Goal: Task Accomplishment & Management: Manage account settings

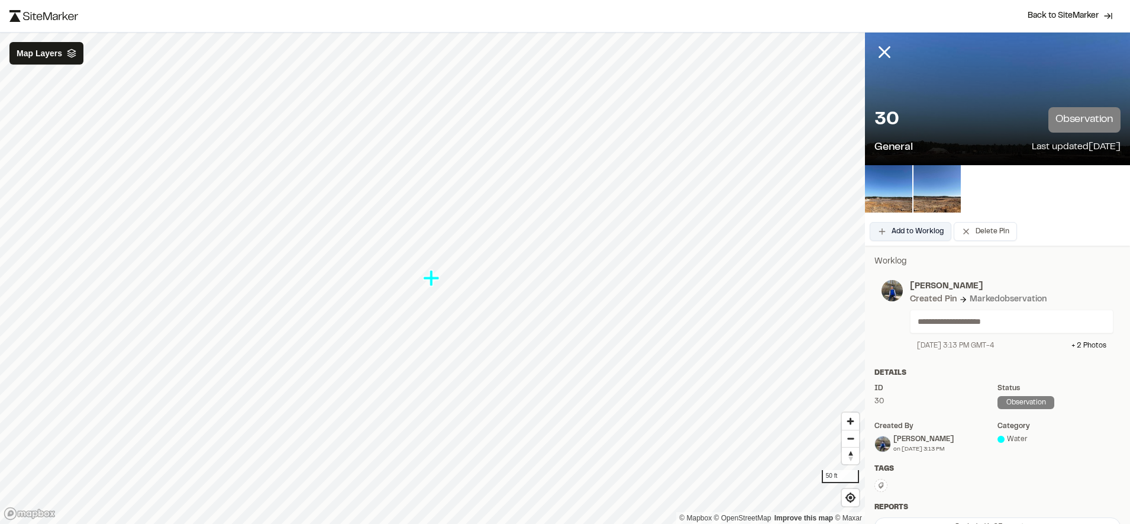
click at [919, 226] on button "Add to Worklog" at bounding box center [911, 231] width 82 height 19
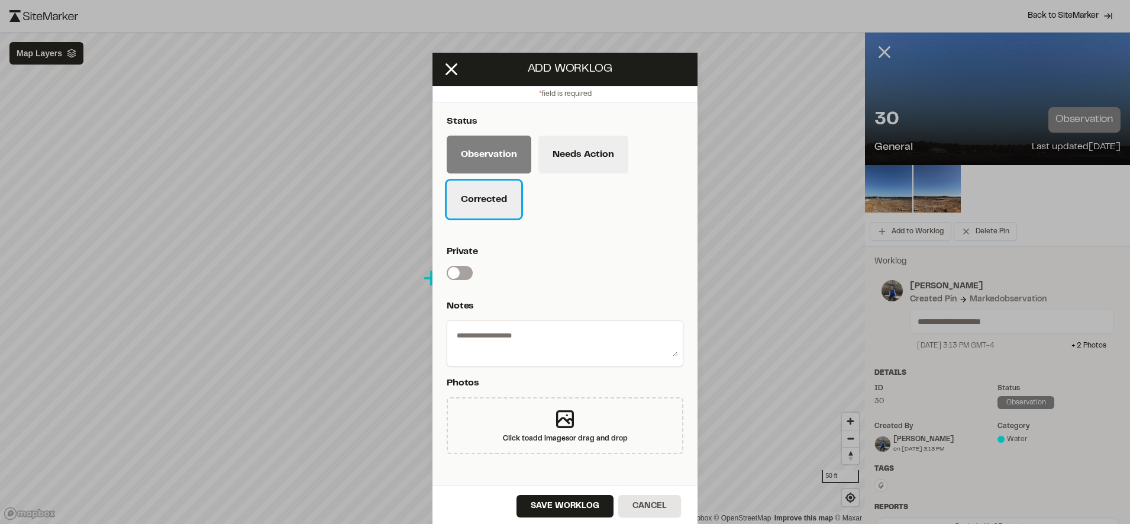
click at [485, 205] on button "Corrected" at bounding box center [484, 200] width 75 height 38
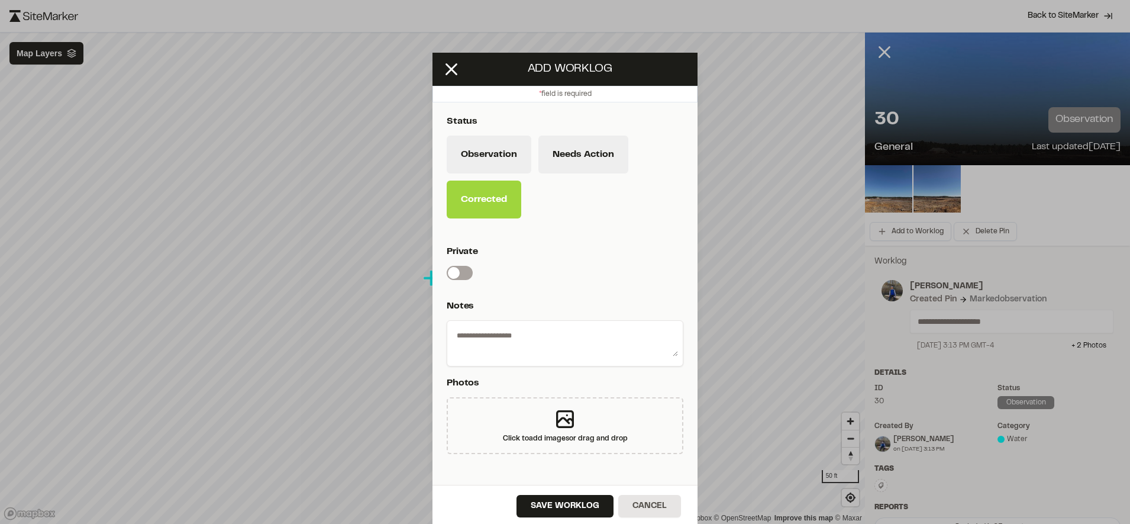
click at [598, 183] on div "Observation Needs Action Corrected" at bounding box center [565, 181] width 237 height 90
click at [553, 152] on button "Needs Action" at bounding box center [584, 155] width 90 height 38
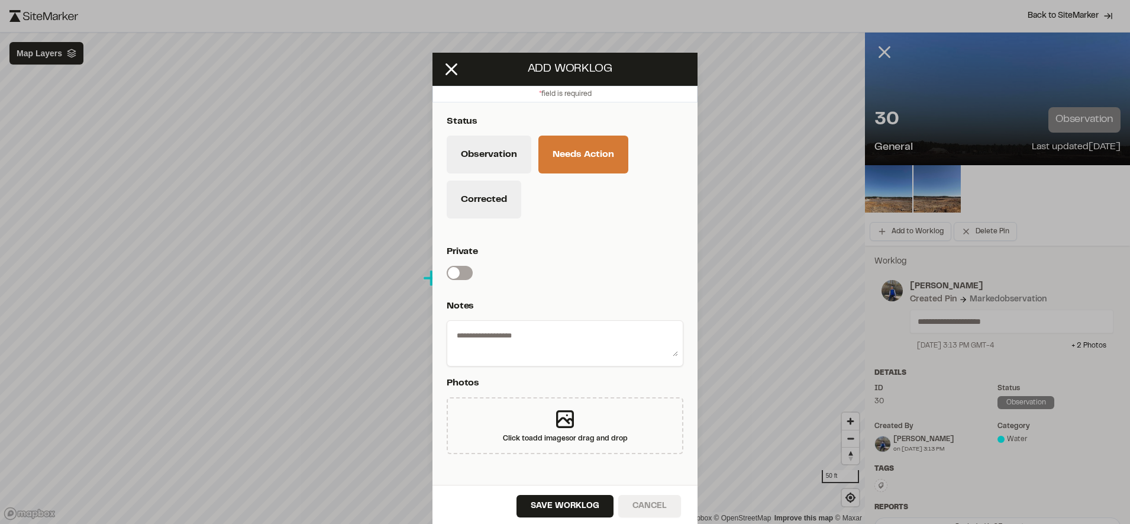
click at [657, 501] on button "Cancel" at bounding box center [650, 506] width 63 height 22
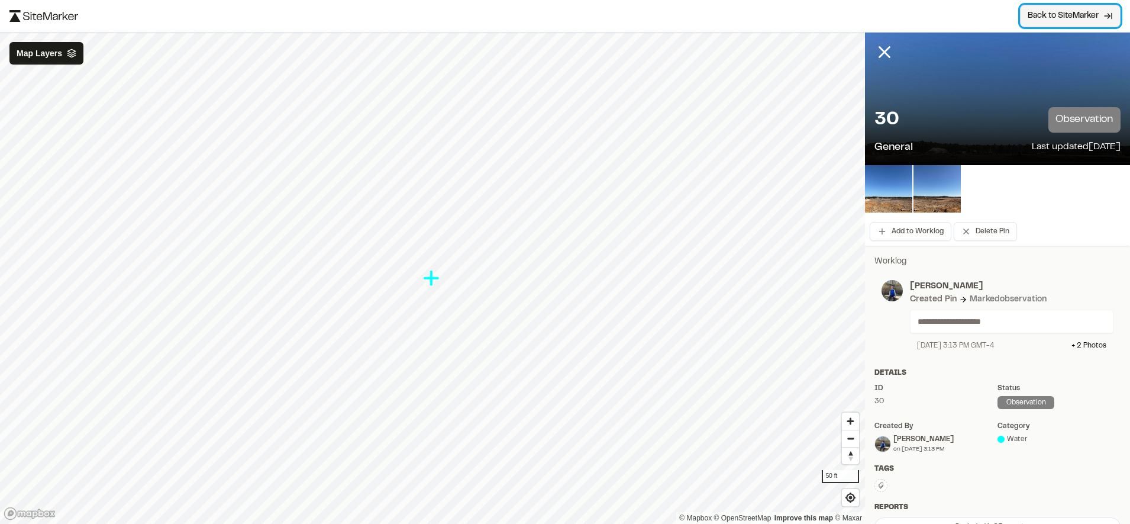
click at [1083, 25] on link "Back to SiteMarker" at bounding box center [1070, 16] width 101 height 22
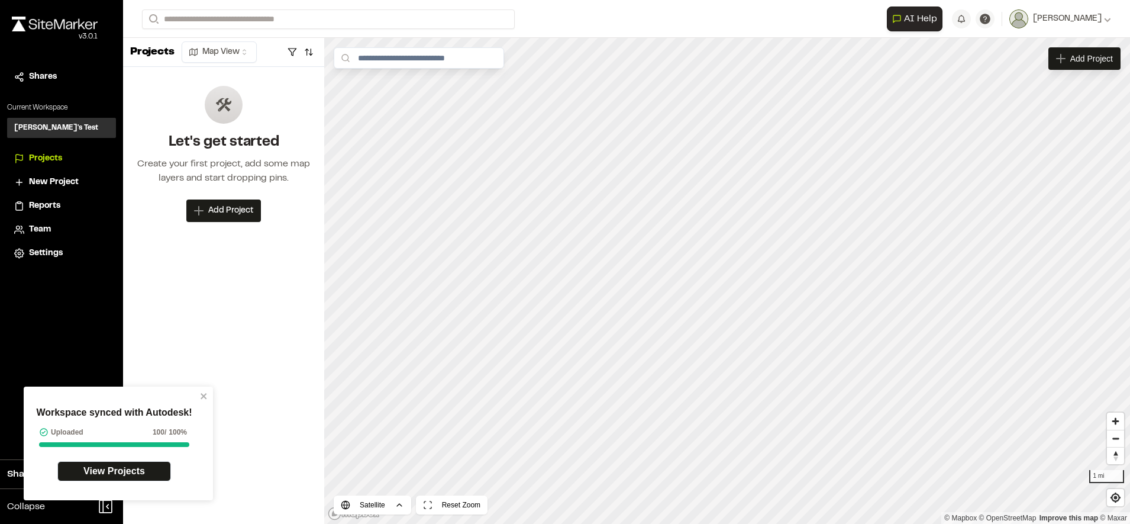
click at [44, 220] on li "Team" at bounding box center [61, 229] width 109 height 22
click at [43, 231] on span "Team" at bounding box center [40, 229] width 22 height 13
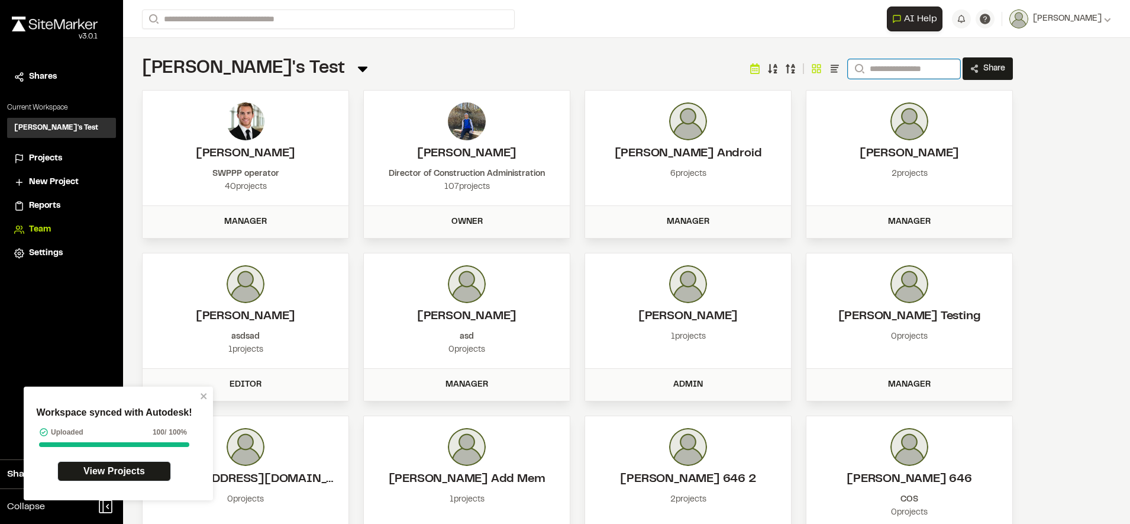
click at [922, 69] on input "Search" at bounding box center [904, 69] width 112 height 20
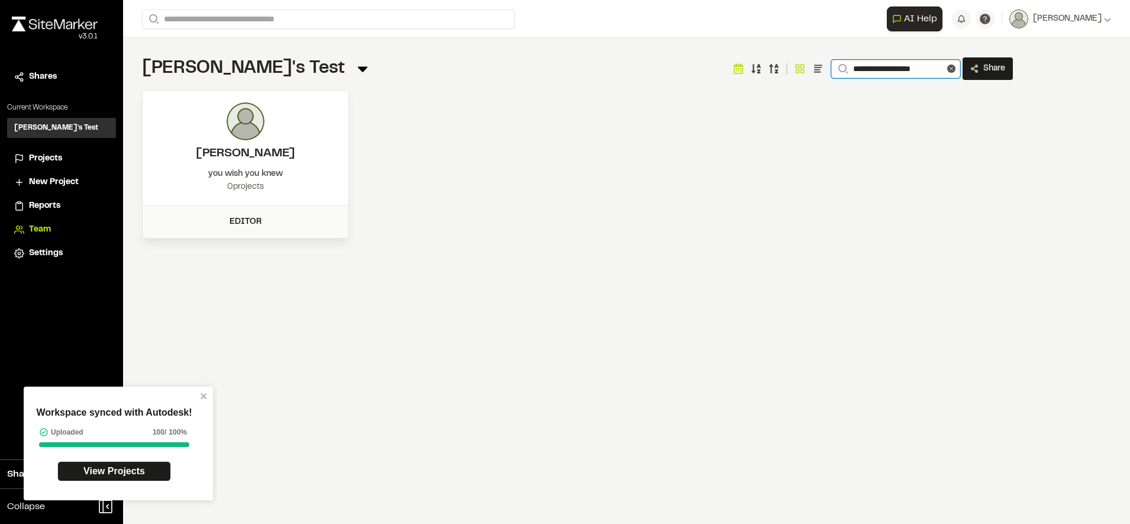
type input "**********"
click at [251, 182] on div "0 projects" at bounding box center [245, 187] width 182 height 13
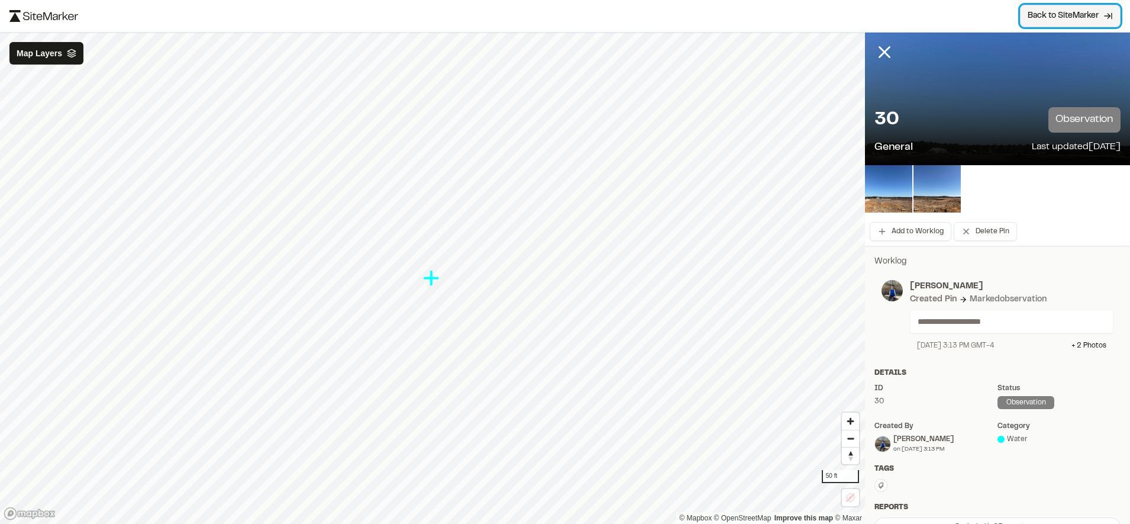
click at [1071, 15] on span "Back to SiteMarker" at bounding box center [1063, 16] width 71 height 12
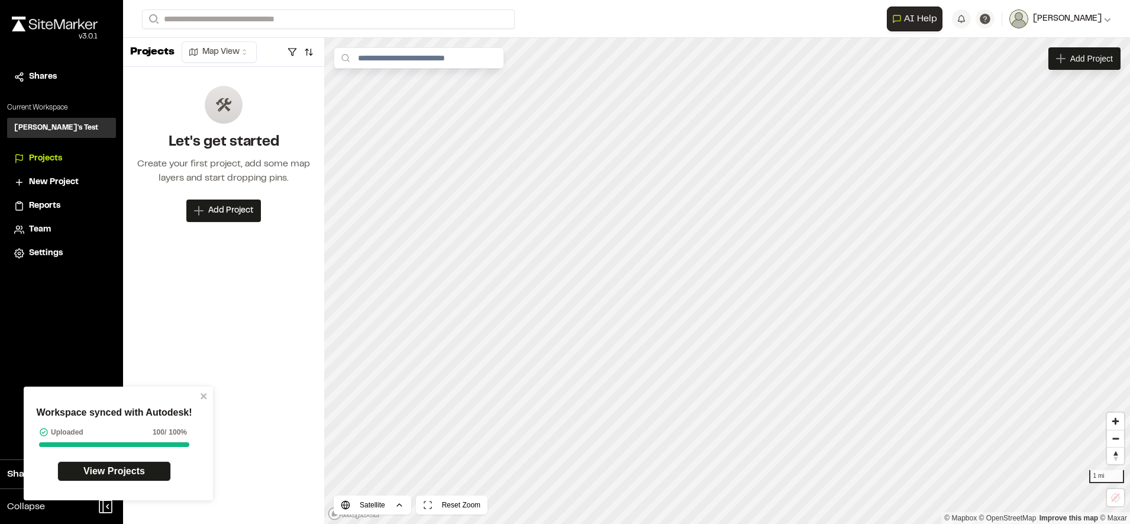
click at [1104, 17] on icon at bounding box center [1107, 18] width 7 height 7
click at [1055, 95] on link "Sign Out" at bounding box center [1059, 99] width 103 height 18
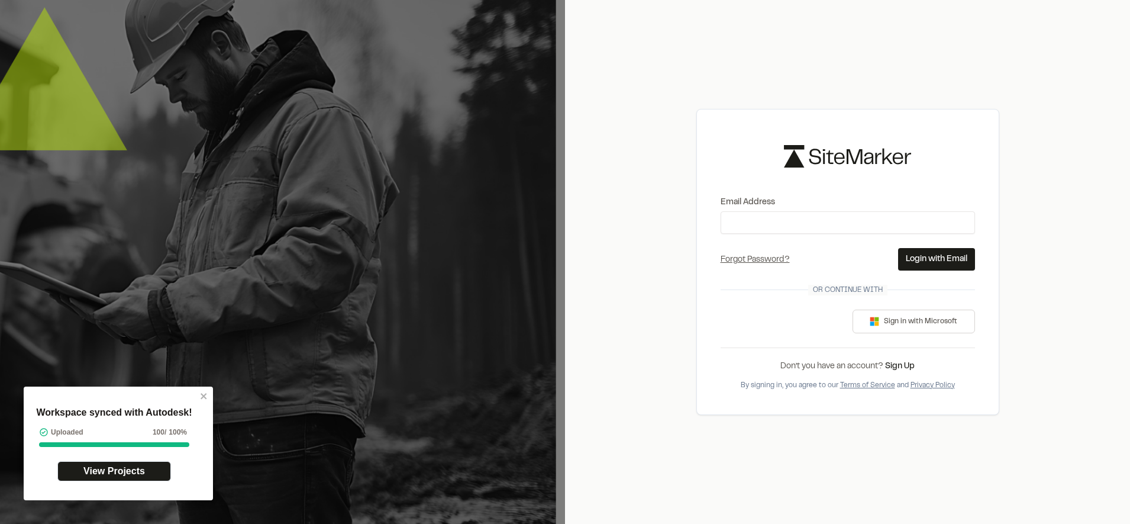
click at [785, 238] on form "Email Address Forgot Password? Forgot Password Send Reset Link Please type your…" at bounding box center [848, 233] width 255 height 75
click at [797, 227] on input "Email Address" at bounding box center [848, 222] width 255 height 22
click at [788, 221] on input "**********" at bounding box center [848, 222] width 255 height 22
type input "**********"
click at [927, 265] on button "Login with Email" at bounding box center [936, 259] width 77 height 22
